Goal: Navigation & Orientation: Understand site structure

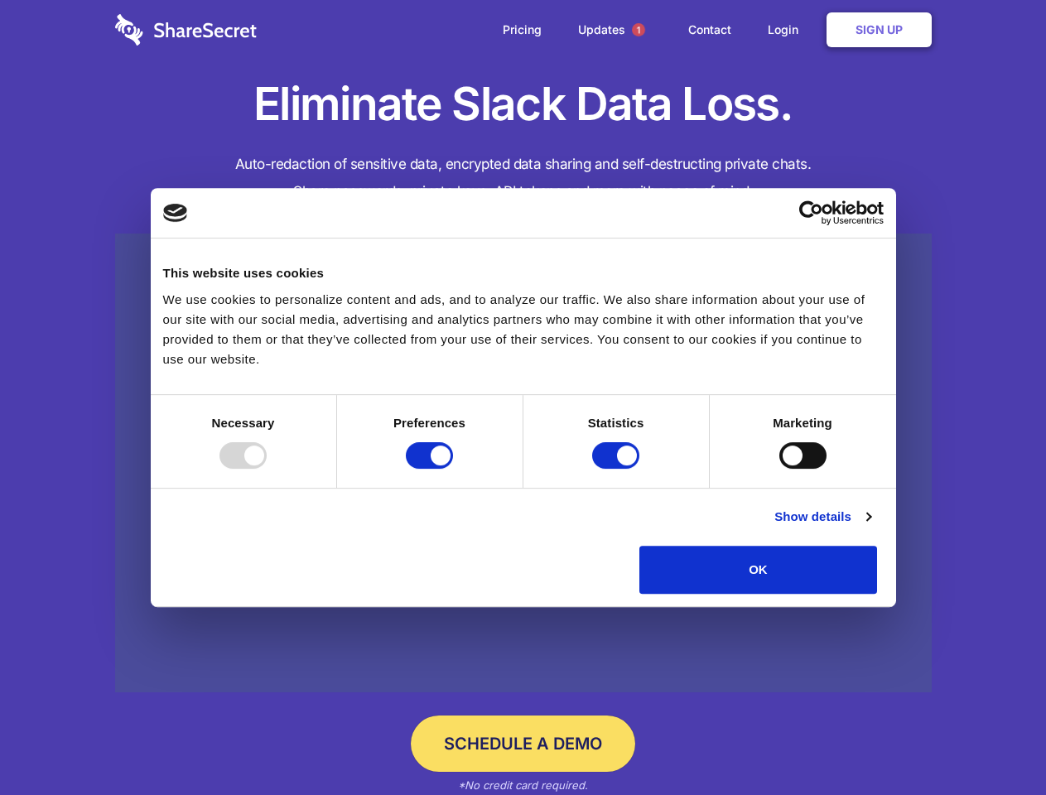
click at [267, 469] on div at bounding box center [242, 455] width 47 height 27
click at [453, 469] on input "Preferences" at bounding box center [429, 455] width 47 height 27
checkbox input "false"
click at [618, 469] on input "Statistics" at bounding box center [615, 455] width 47 height 27
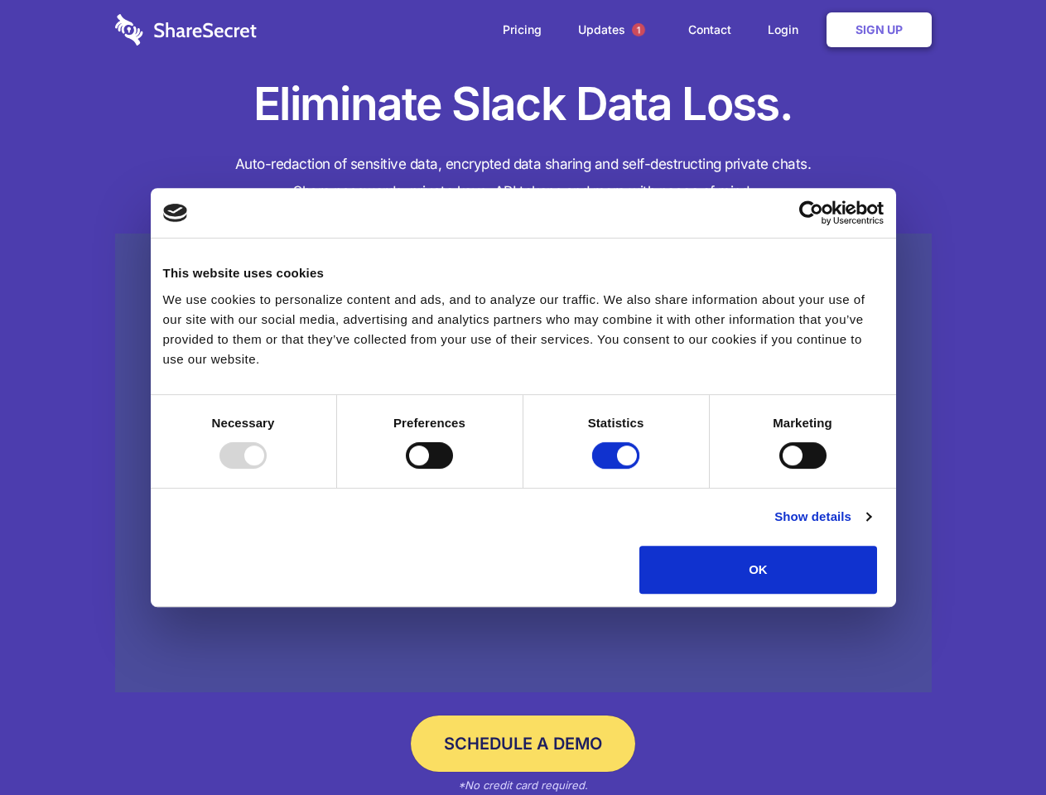
checkbox input "false"
click at [779, 469] on input "Marketing" at bounding box center [802, 455] width 47 height 27
checkbox input "true"
click at [871, 527] on link "Show details" at bounding box center [822, 517] width 96 height 20
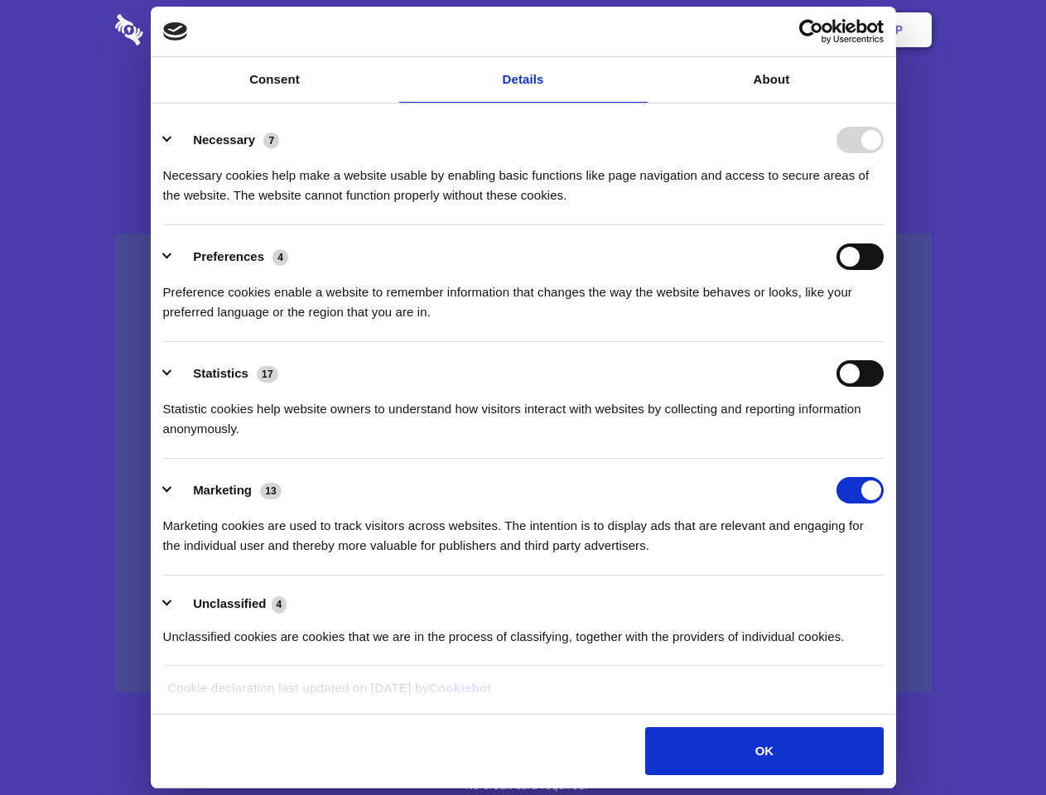
click at [884, 322] on div "Preference cookies enable a website to remember information that changes the wa…" at bounding box center [523, 296] width 721 height 52
